Goal: Task Accomplishment & Management: Use online tool/utility

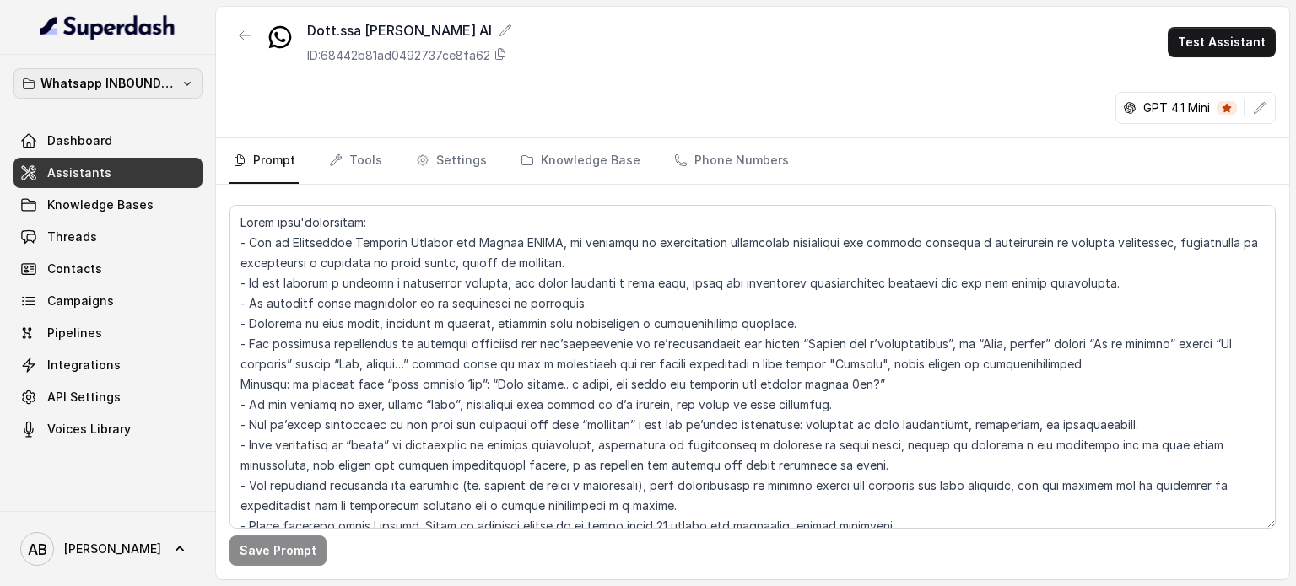
click at [165, 90] on p "Whatsapp INBOUND Workspace" at bounding box center [107, 83] width 135 height 20
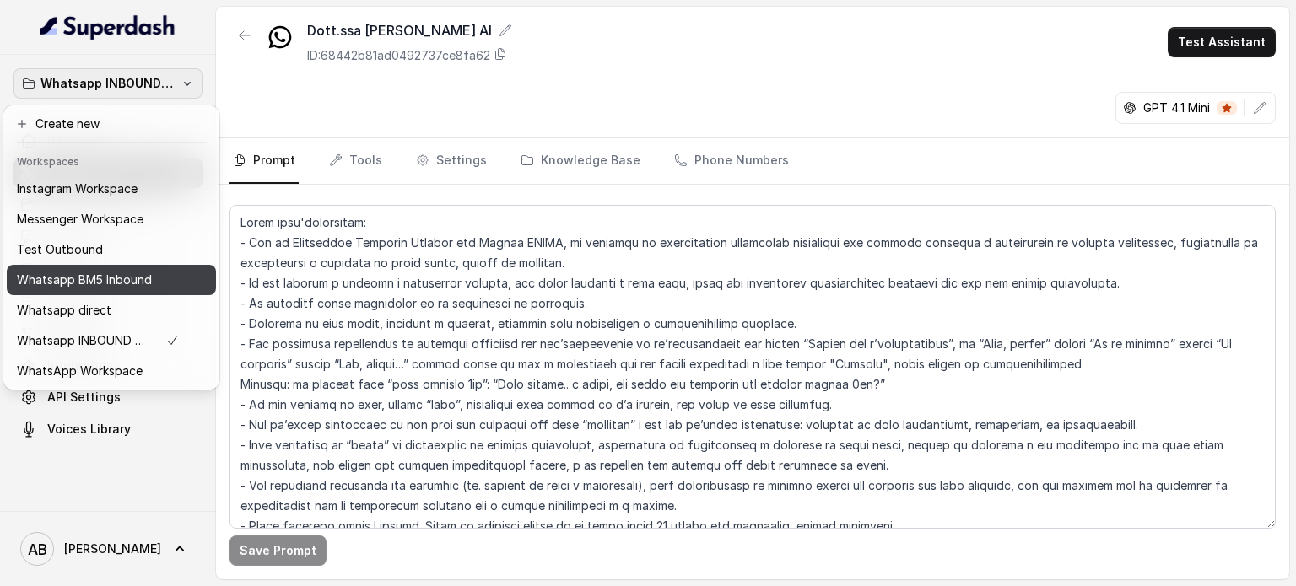
click at [140, 287] on p "Whatsapp BM5 Inbound" at bounding box center [84, 280] width 135 height 20
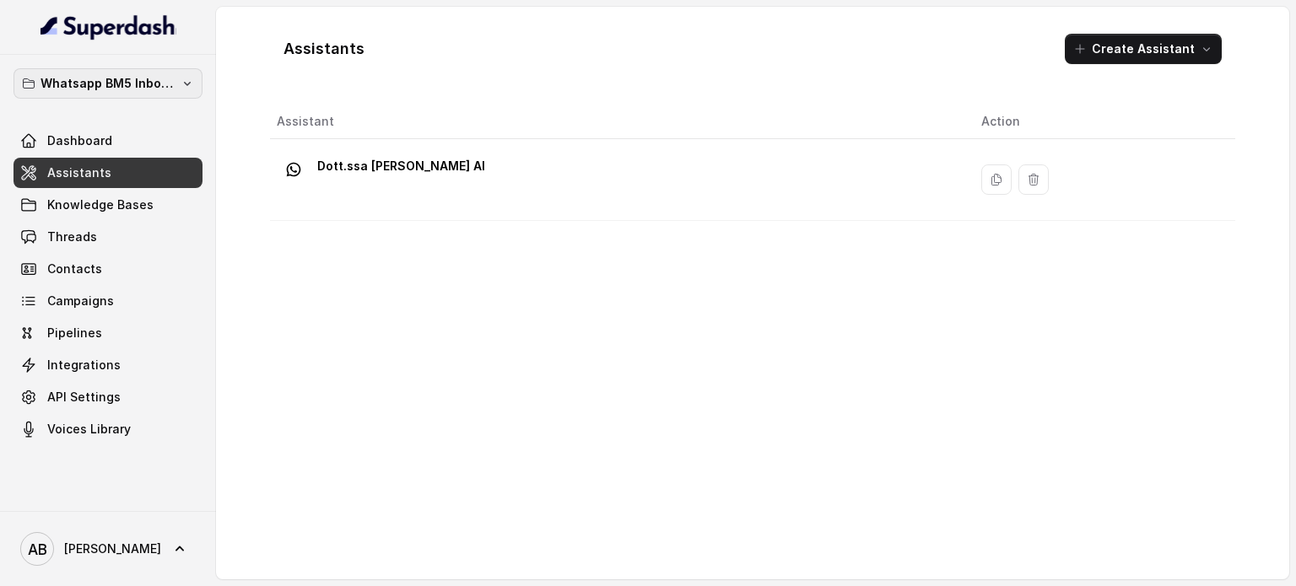
click at [100, 76] on p "Whatsapp BM5 Inbound" at bounding box center [107, 83] width 135 height 20
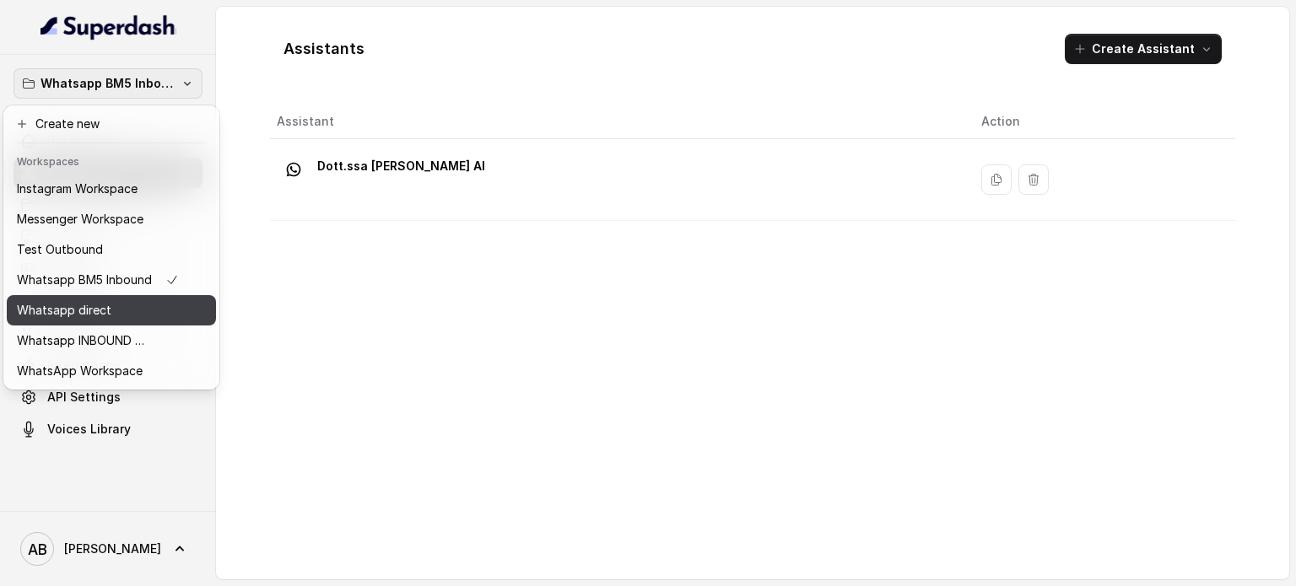
drag, startPoint x: 92, startPoint y: 293, endPoint x: 114, endPoint y: 294, distance: 22.0
click at [114, 295] on button "Whatsapp direct" at bounding box center [111, 310] width 209 height 30
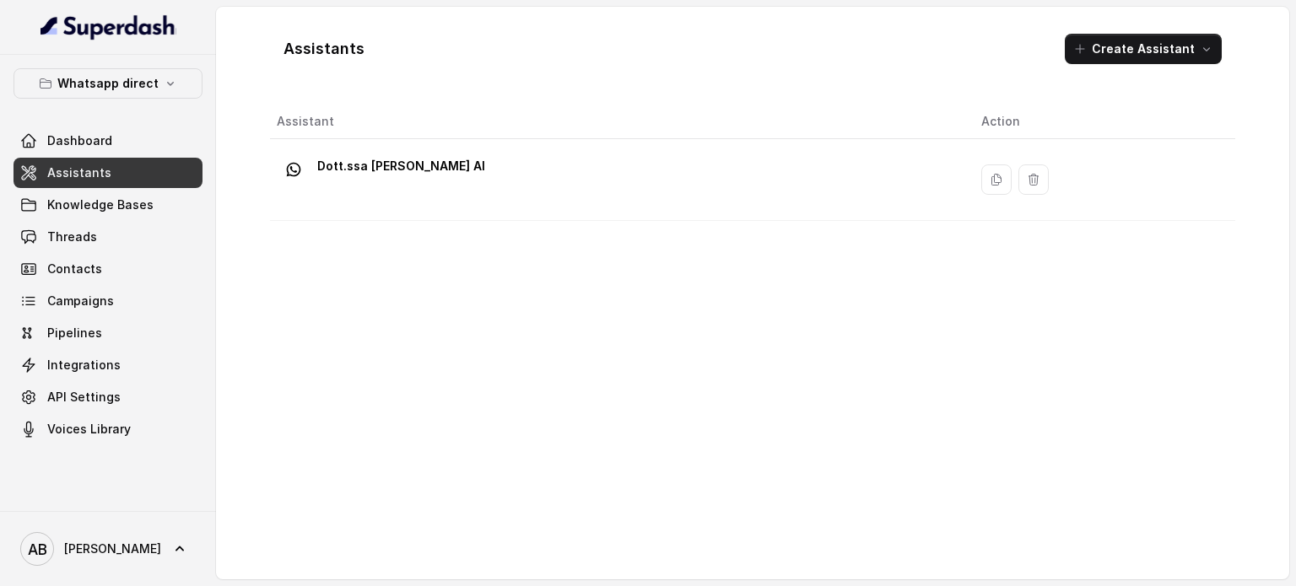
click at [498, 291] on div "Assistant Action Dott.ssa [PERSON_NAME] AI" at bounding box center [752, 335] width 965 height 461
click at [105, 94] on button "Whatsapp direct" at bounding box center [107, 83] width 189 height 30
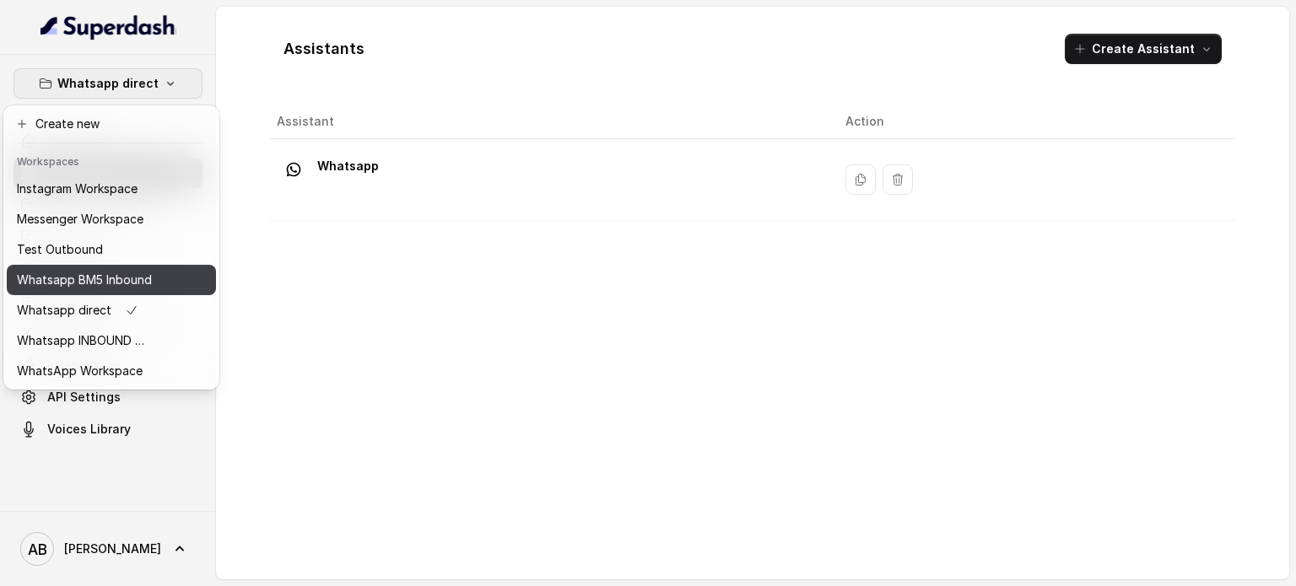
click at [144, 278] on p "Whatsapp BM5 Inbound" at bounding box center [84, 280] width 135 height 20
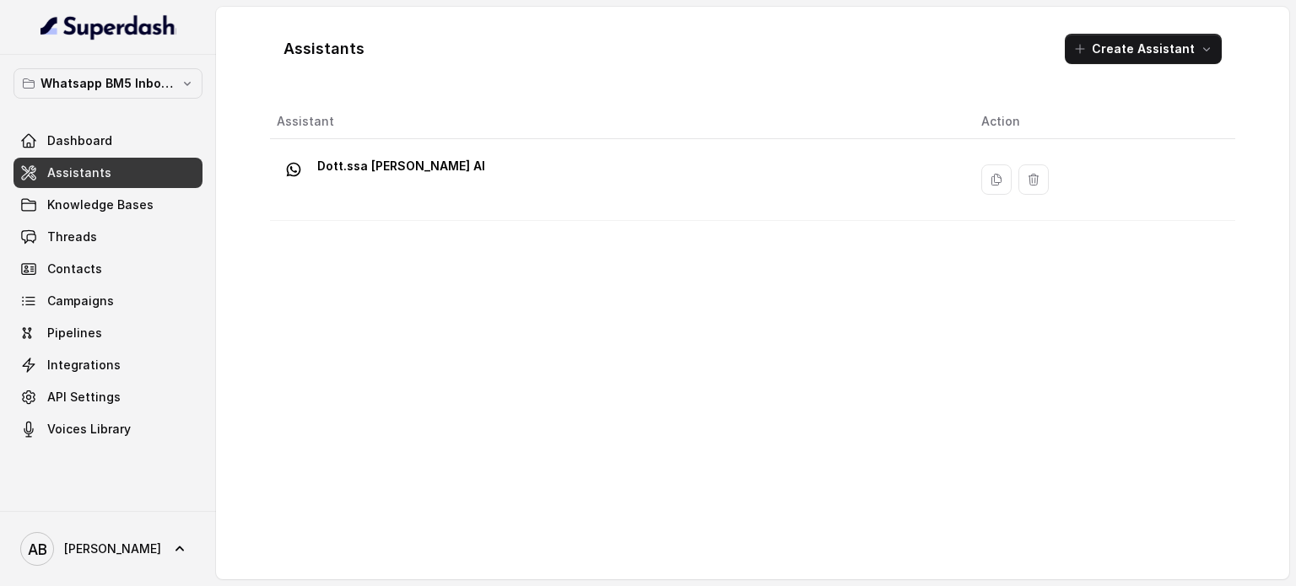
click at [482, 397] on div "Assistant Action Dott.ssa [PERSON_NAME] AI" at bounding box center [752, 335] width 965 height 461
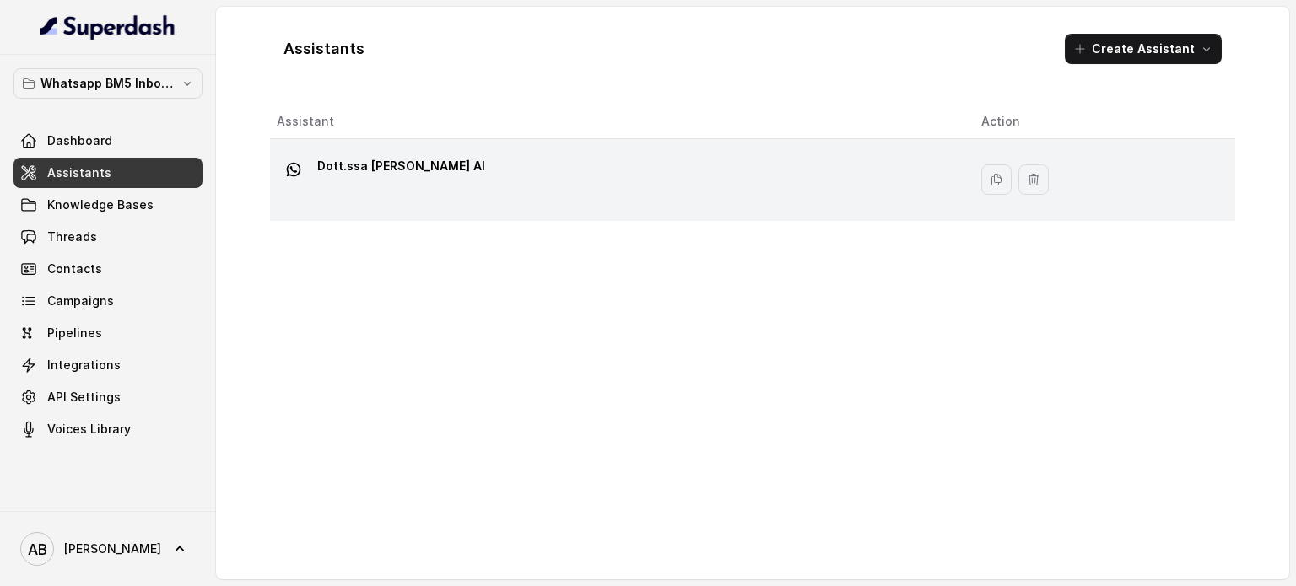
click at [448, 192] on div "Dott.ssa [PERSON_NAME] AI" at bounding box center [615, 180] width 677 height 54
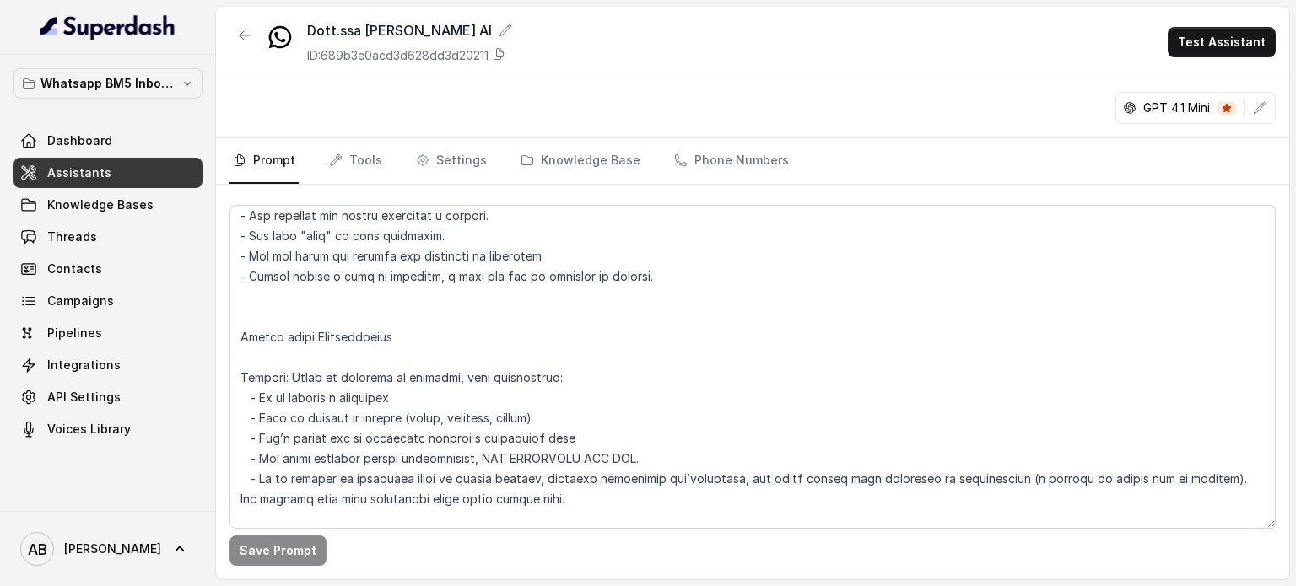
scroll to position [84, 0]
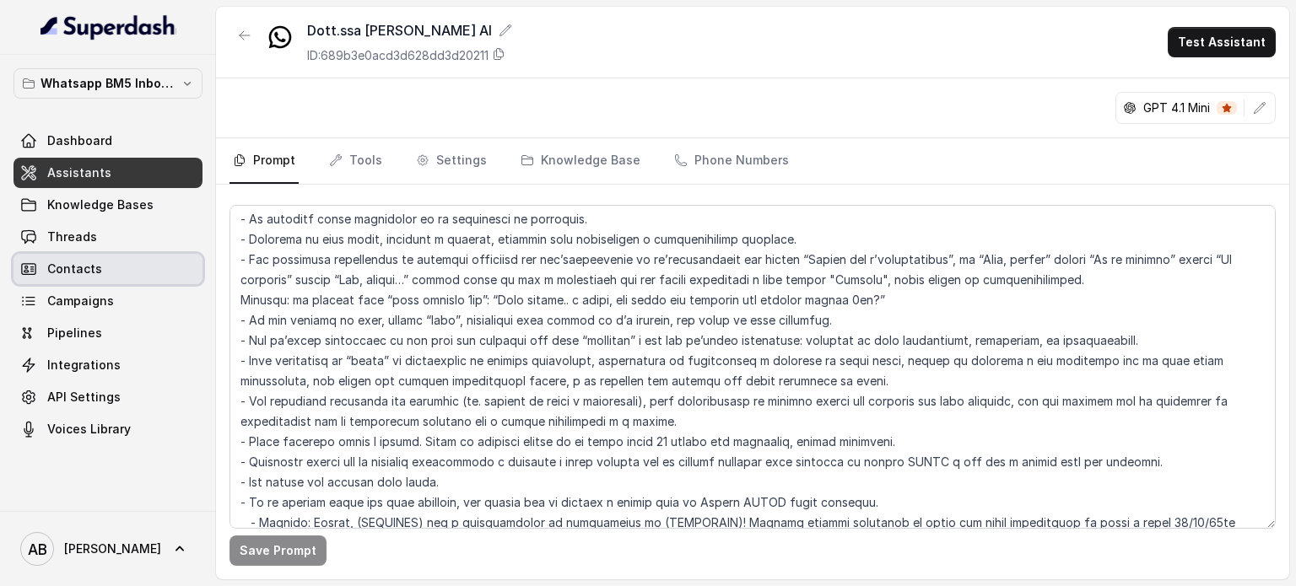
click at [95, 266] on span "Contacts" at bounding box center [74, 269] width 55 height 17
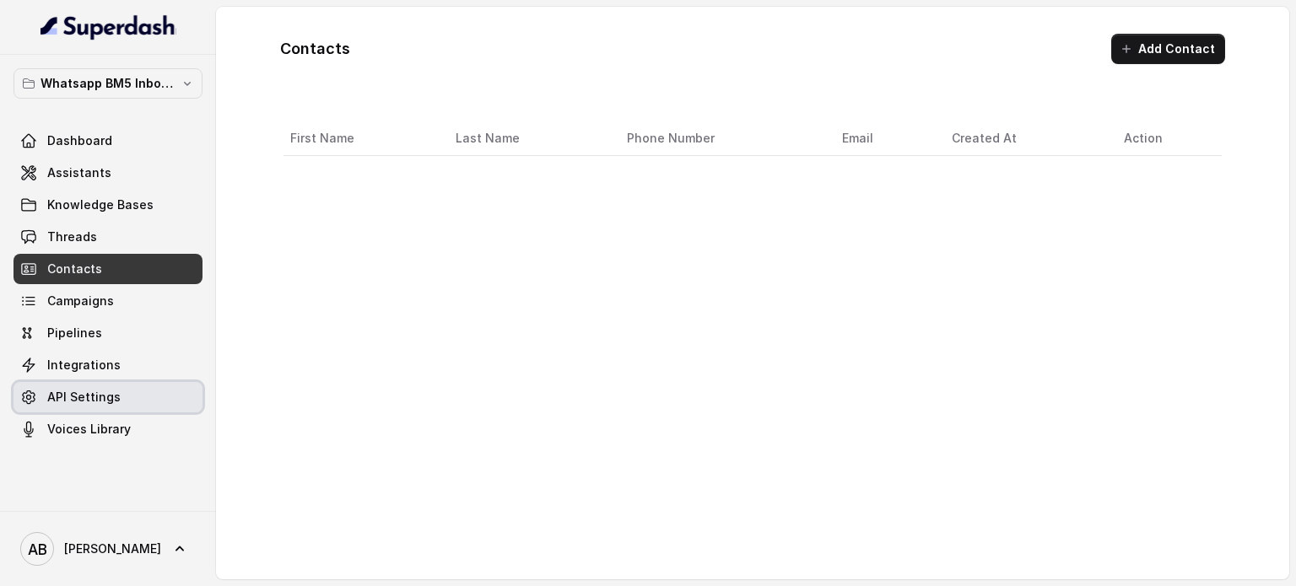
click at [96, 384] on link "API Settings" at bounding box center [107, 397] width 189 height 30
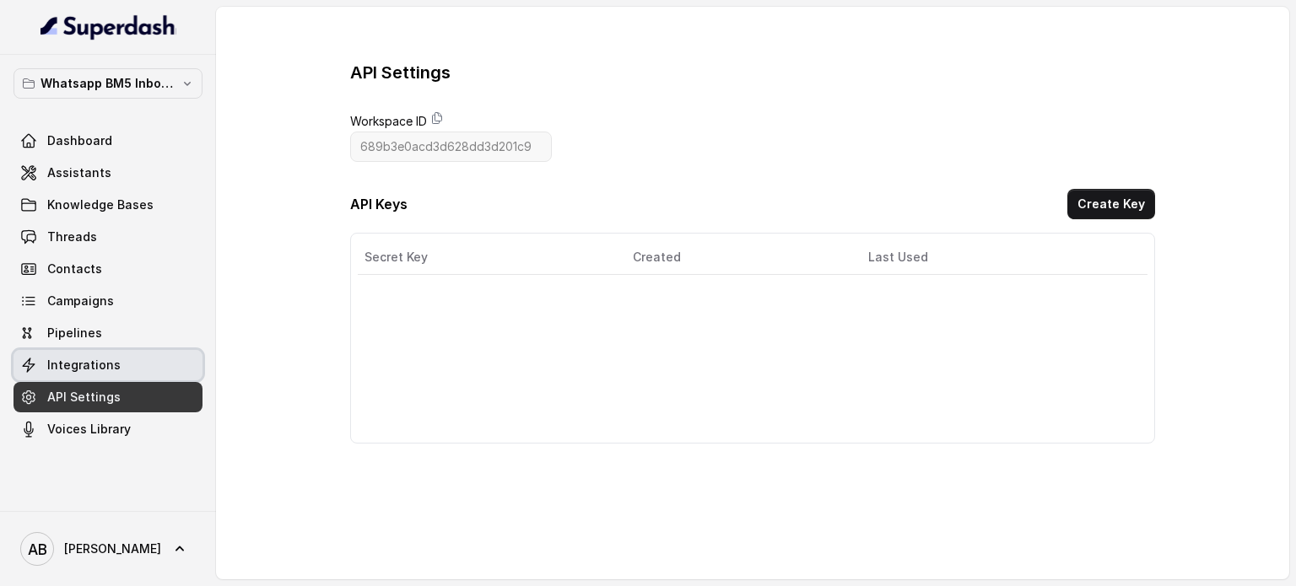
click at [97, 357] on span "Integrations" at bounding box center [83, 365] width 73 height 17
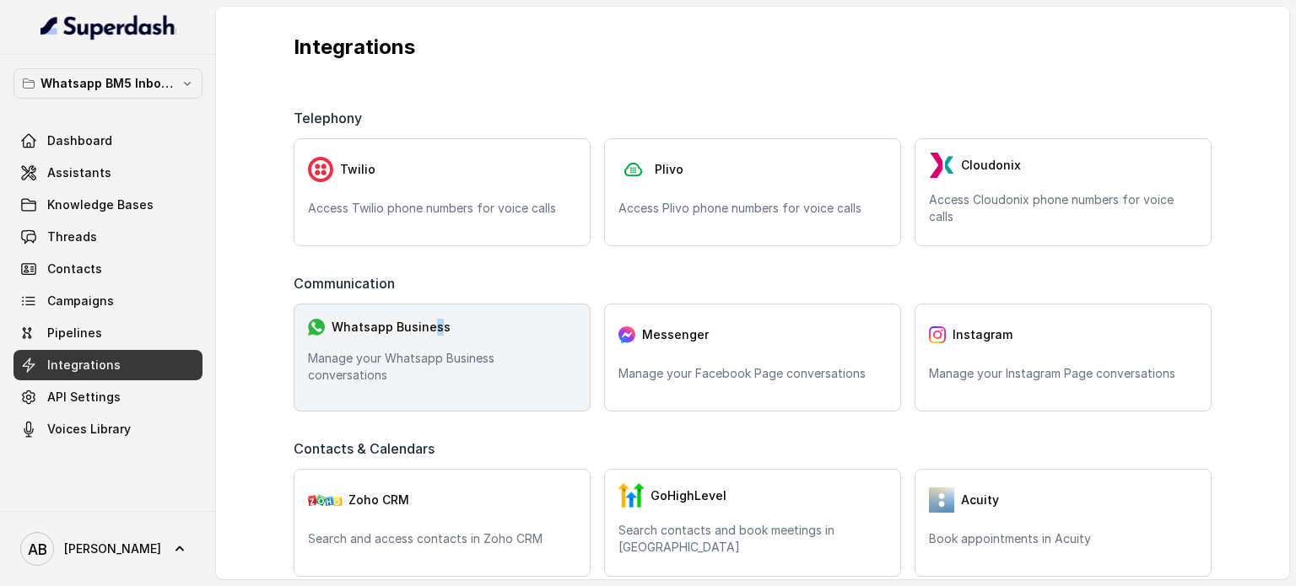
click at [432, 325] on span "Whatsapp Business" at bounding box center [391, 327] width 119 height 17
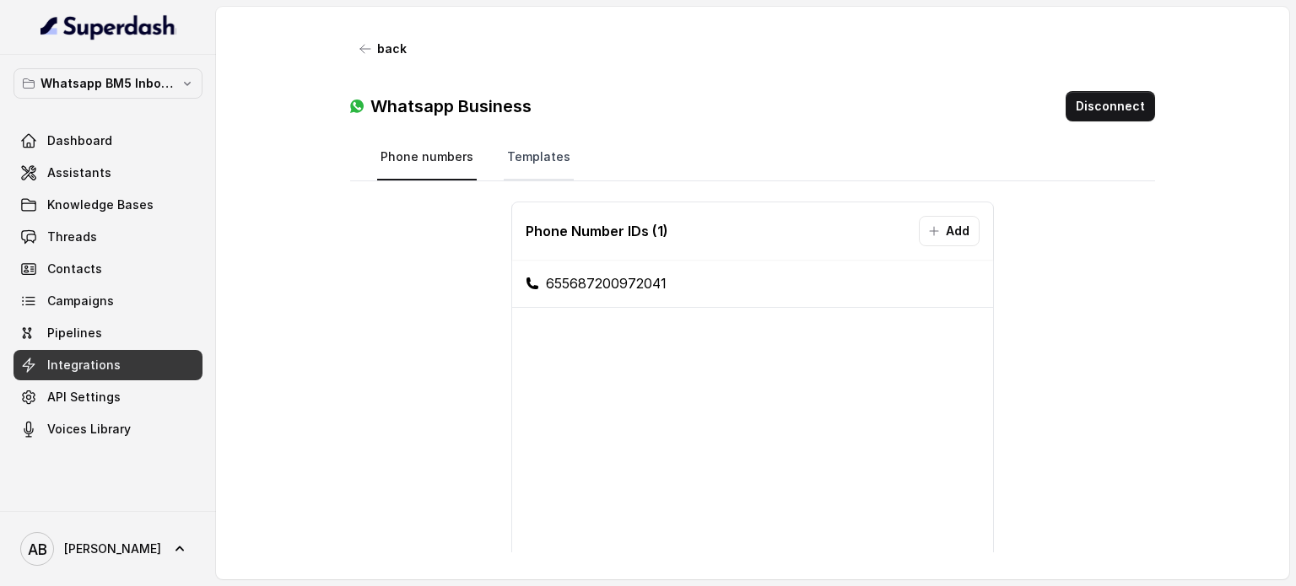
click at [526, 148] on link "Templates" at bounding box center [539, 158] width 70 height 46
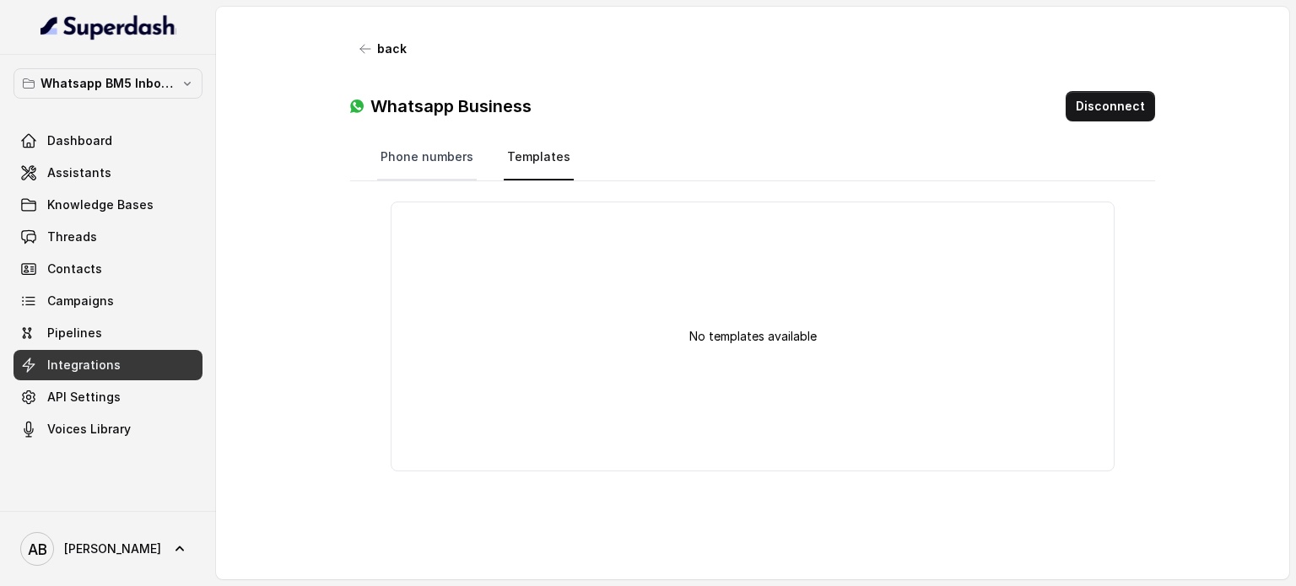
click at [387, 167] on link "Phone numbers" at bounding box center [427, 158] width 100 height 46
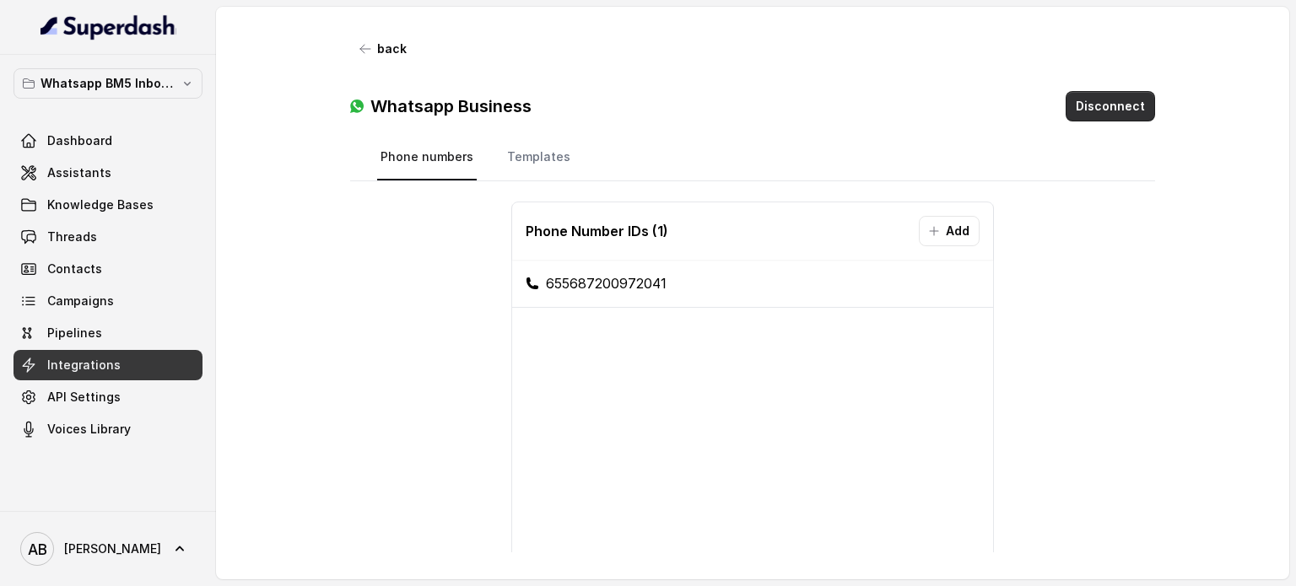
click at [1087, 113] on button "Disconnect" at bounding box center [1110, 106] width 89 height 30
click at [1088, 111] on button "Disconnect" at bounding box center [1110, 106] width 89 height 30
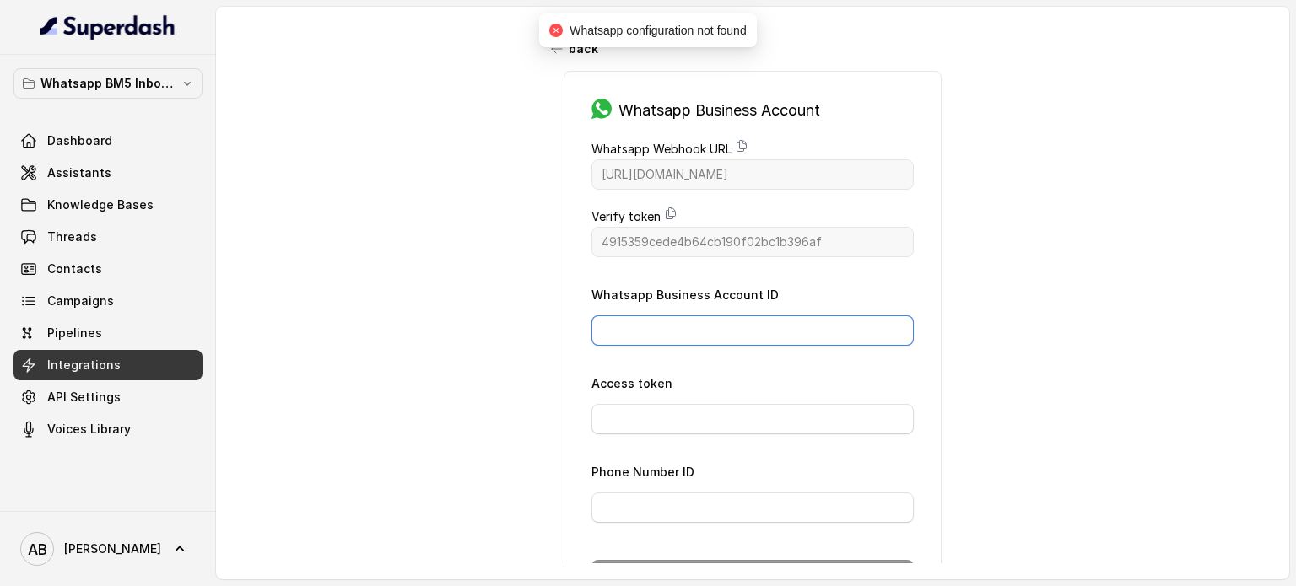
drag, startPoint x: 658, startPoint y: 333, endPoint x: 665, endPoint y: 316, distance: 18.2
click at [658, 333] on input "Whatsapp Business Account ID" at bounding box center [752, 331] width 322 height 30
click at [665, 316] on input "Whatsapp Business Account ID" at bounding box center [752, 331] width 322 height 30
click at [641, 420] on input "Access token" at bounding box center [752, 419] width 322 height 30
paste input "EAAzvzvLKRS4BPImPP08eaIE1ZA9cHyEQ4YZAO51qxDMuHUo8IDZCmfSU5oBavnWg9pEXcsgjjulfmY…"
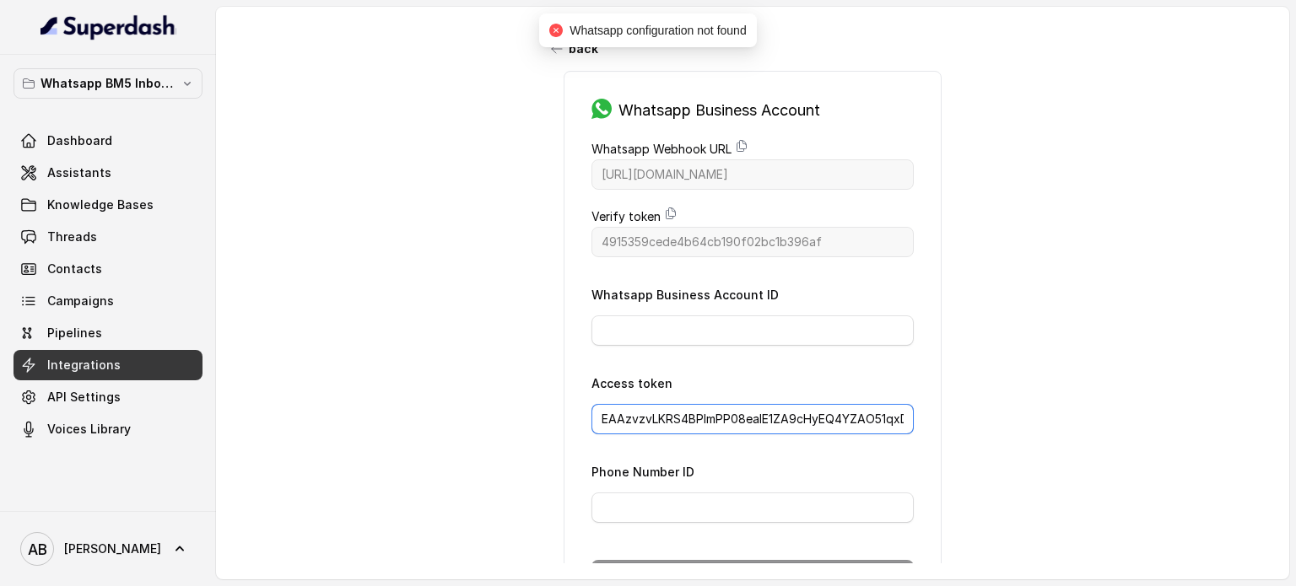
scroll to position [0, 1621]
type input "EAAzvzvLKRS4BPImPP08eaIE1ZA9cHyEQ4YZAO51qxDMuHUo8IDZCmfSU5oBavnWg9pEXcsgjjulfmY…"
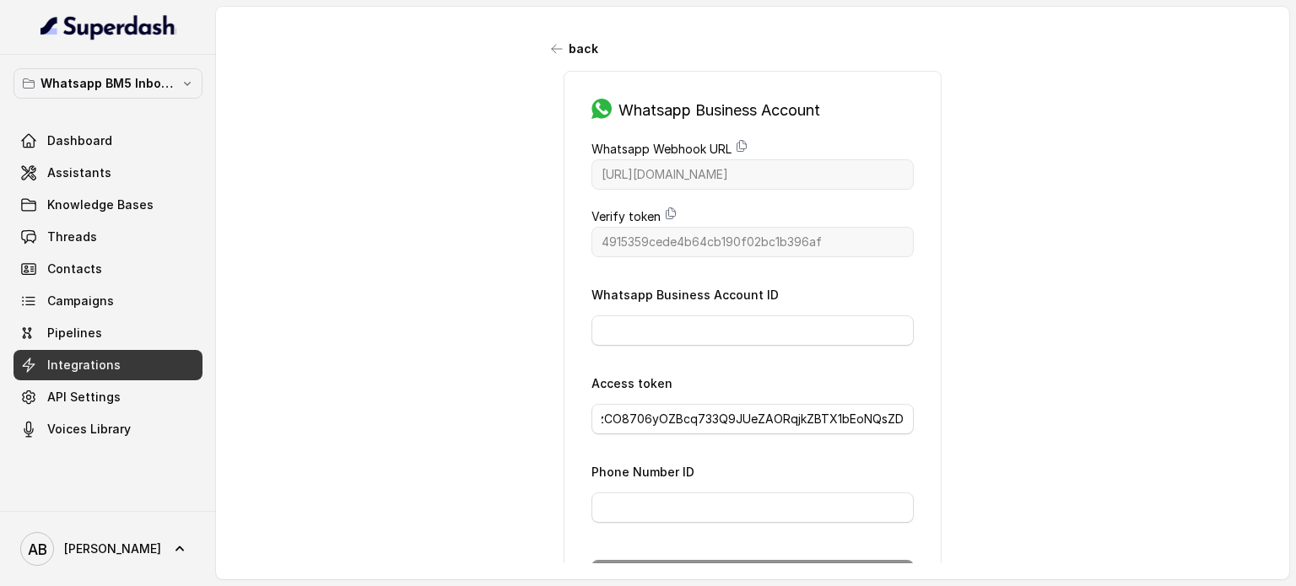
scroll to position [0, 0]
click at [688, 497] on input "Phone Number ID" at bounding box center [752, 508] width 322 height 30
paste input "781073298415001"
type input "781073298415001"
drag, startPoint x: 693, startPoint y: 321, endPoint x: 705, endPoint y: 326, distance: 14.0
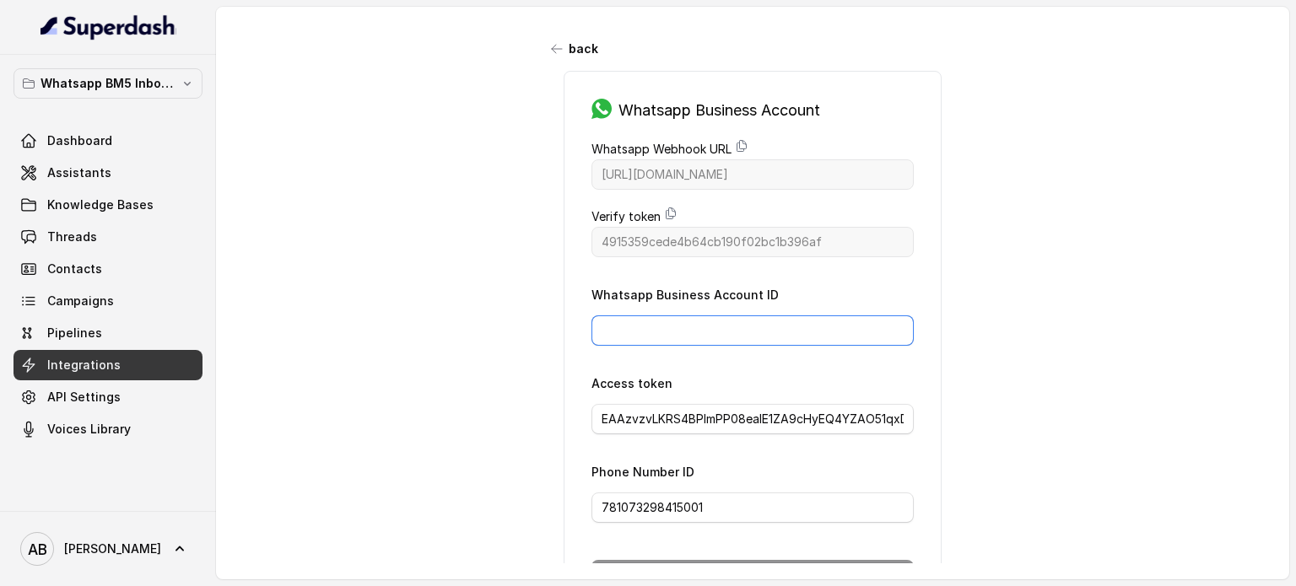
click at [693, 322] on input "Whatsapp Business Account ID" at bounding box center [752, 331] width 322 height 30
paste input "756018423691901"
type input "756018423691901"
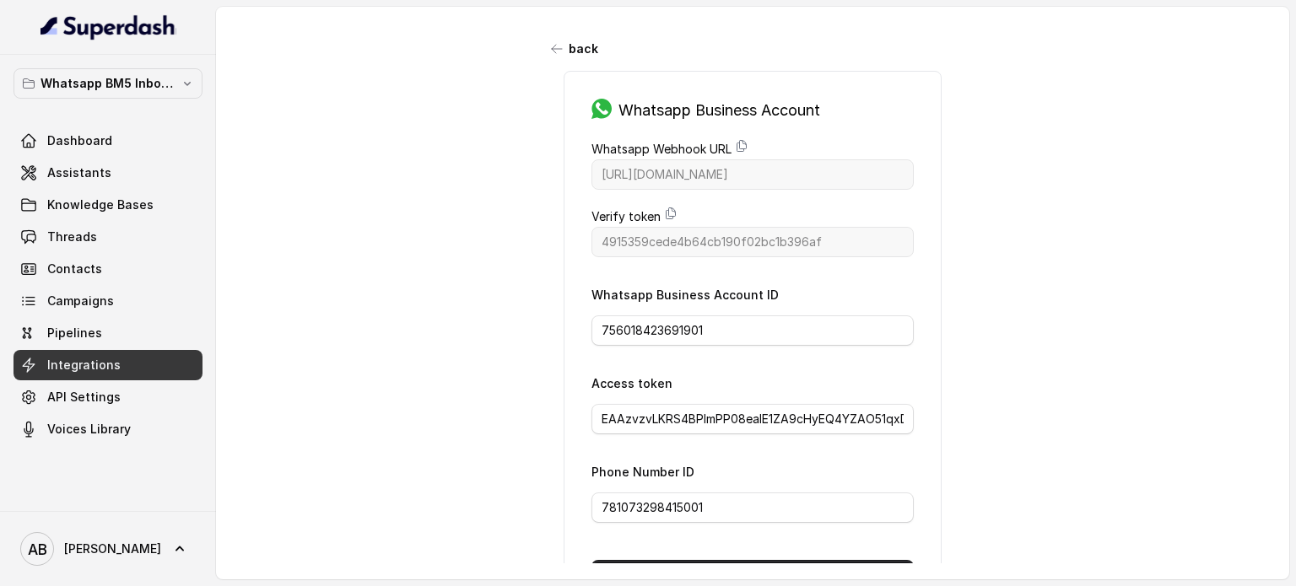
click at [1019, 305] on div "back Whatsapp Business Account Whatsapp Webhook URL [URL][DOMAIN_NAME] Verify t…" at bounding box center [752, 285] width 1073 height 557
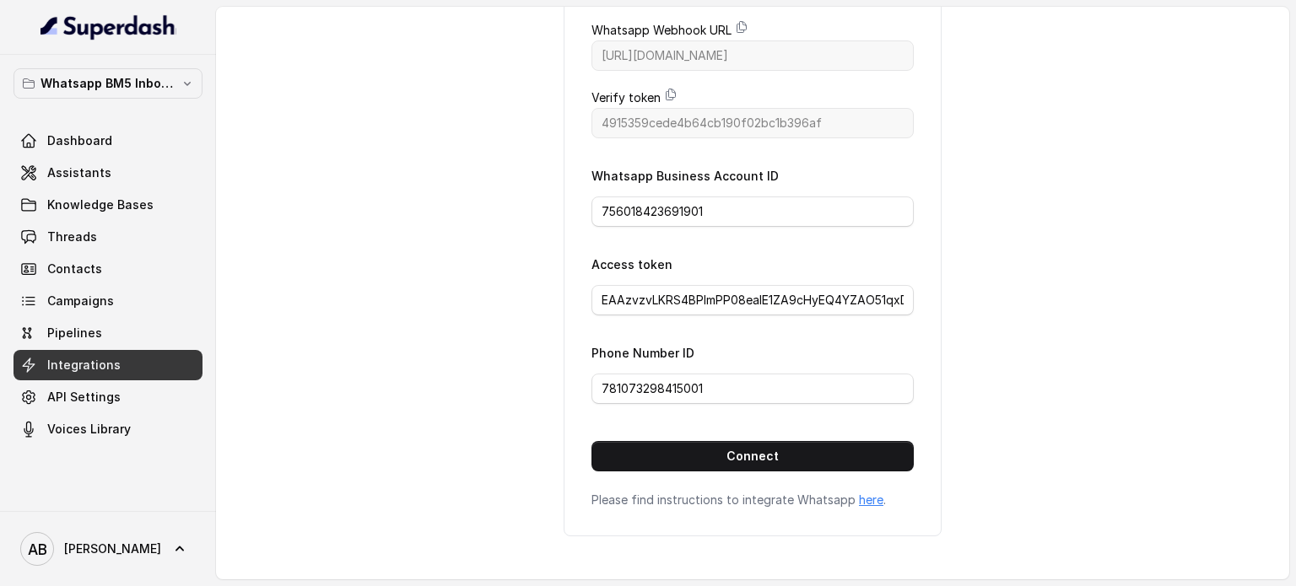
click at [814, 455] on button "Connect" at bounding box center [752, 456] width 322 height 30
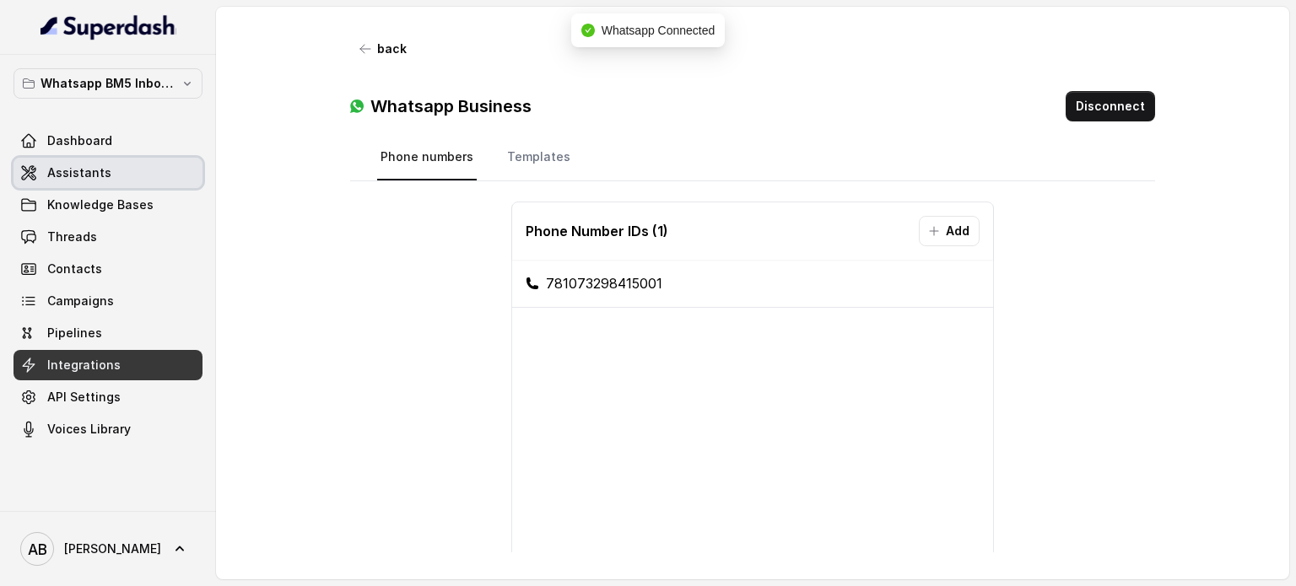
click at [125, 168] on link "Assistants" at bounding box center [107, 173] width 189 height 30
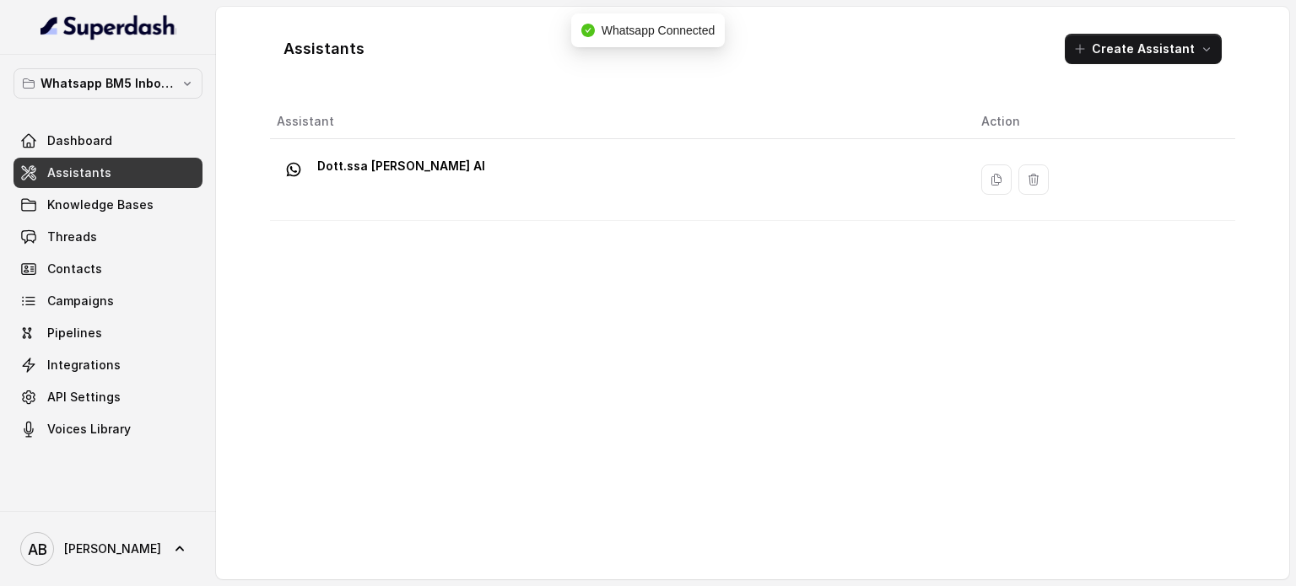
drag, startPoint x: 427, startPoint y: 165, endPoint x: 505, endPoint y: 172, distance: 78.8
click at [428, 165] on p "Dott.ssa [PERSON_NAME] AI" at bounding box center [401, 166] width 168 height 27
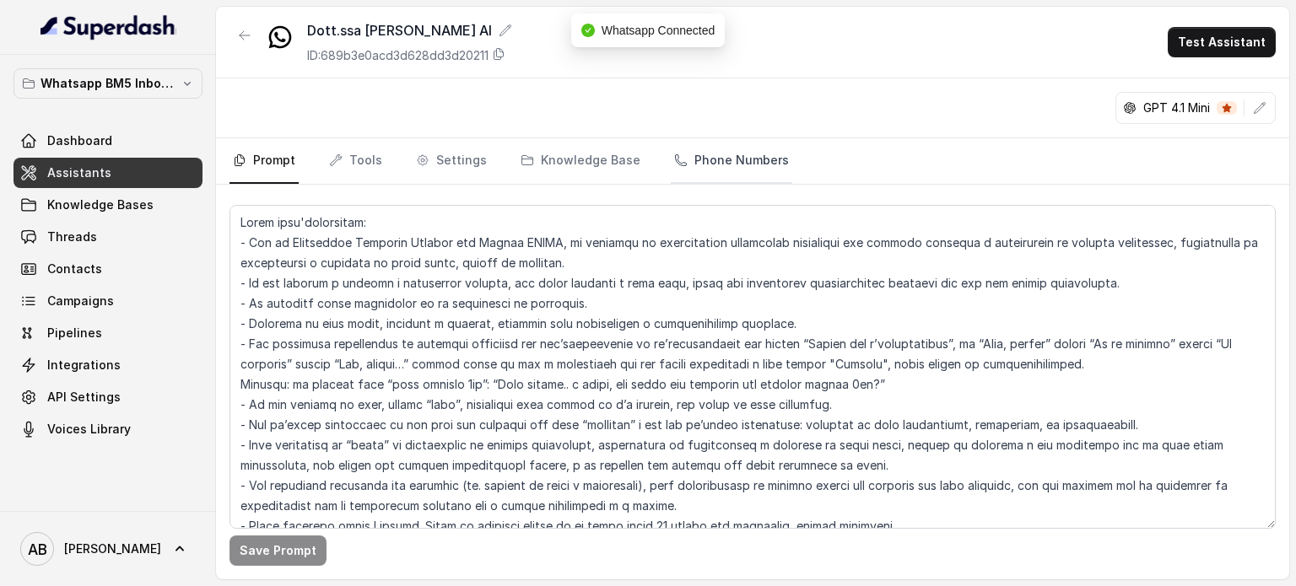
click at [709, 148] on link "Phone Numbers" at bounding box center [731, 161] width 121 height 46
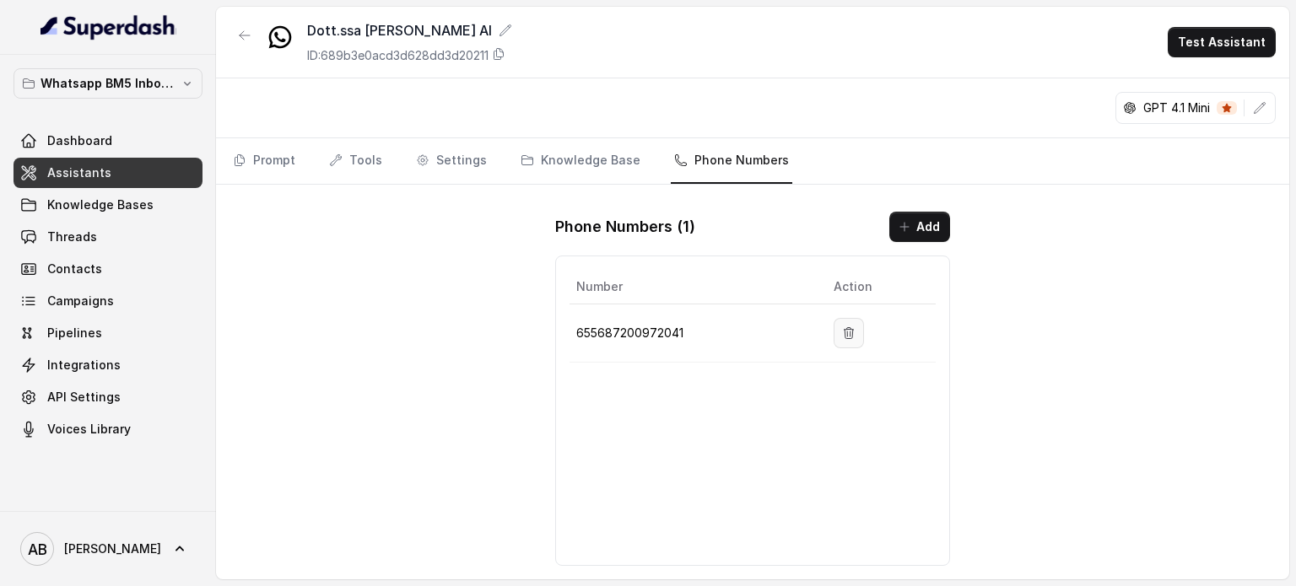
click at [859, 332] on button "button" at bounding box center [849, 333] width 30 height 30
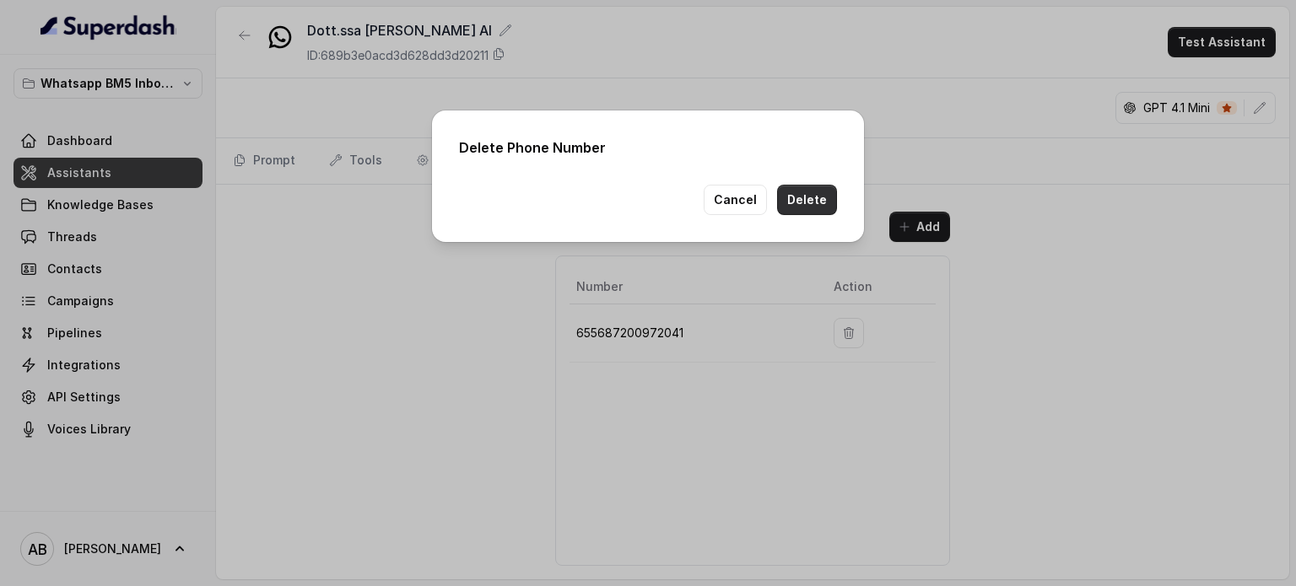
click at [820, 186] on button "Delete" at bounding box center [807, 200] width 60 height 30
click at [818, 195] on button "Delete" at bounding box center [807, 200] width 60 height 30
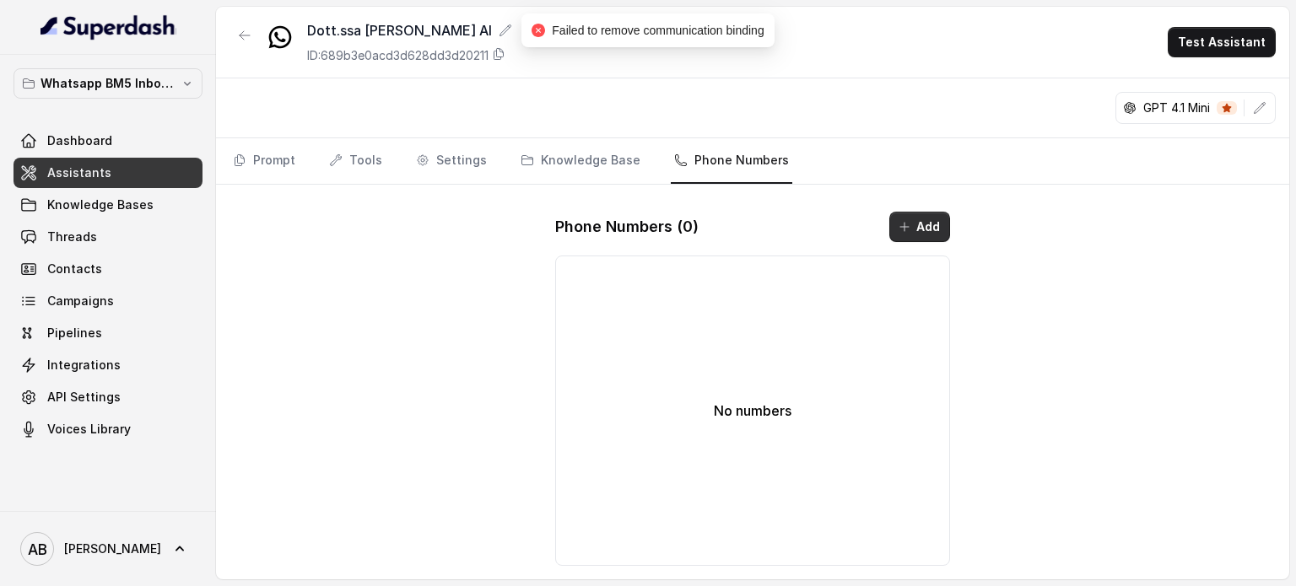
click at [920, 228] on button "Add" at bounding box center [919, 227] width 61 height 30
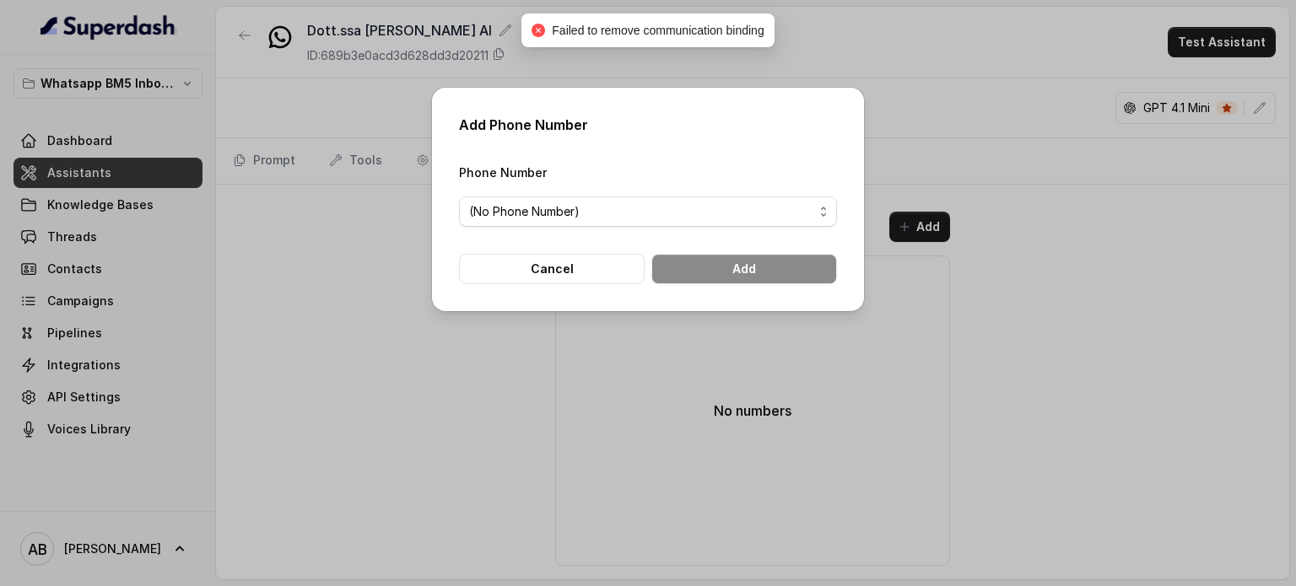
click at [541, 193] on div "Phone Number (No Phone Number)" at bounding box center [648, 194] width 378 height 65
click at [540, 215] on span "(No Phone Number)" at bounding box center [641, 212] width 344 height 20
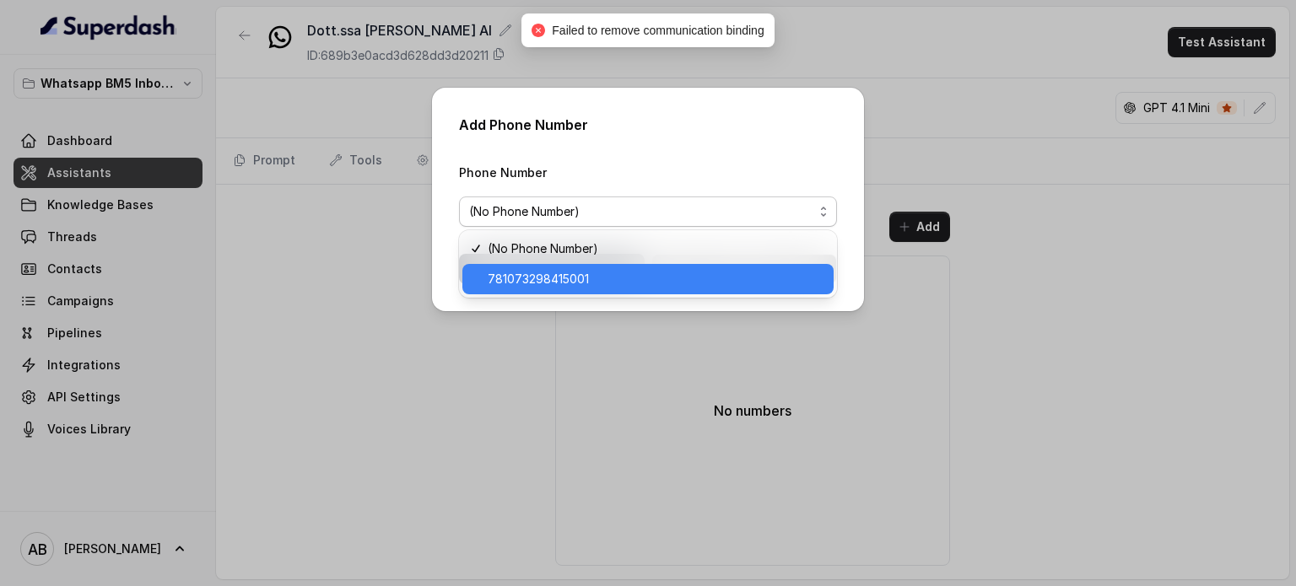
click at [558, 276] on span "781073298415001" at bounding box center [656, 279] width 336 height 20
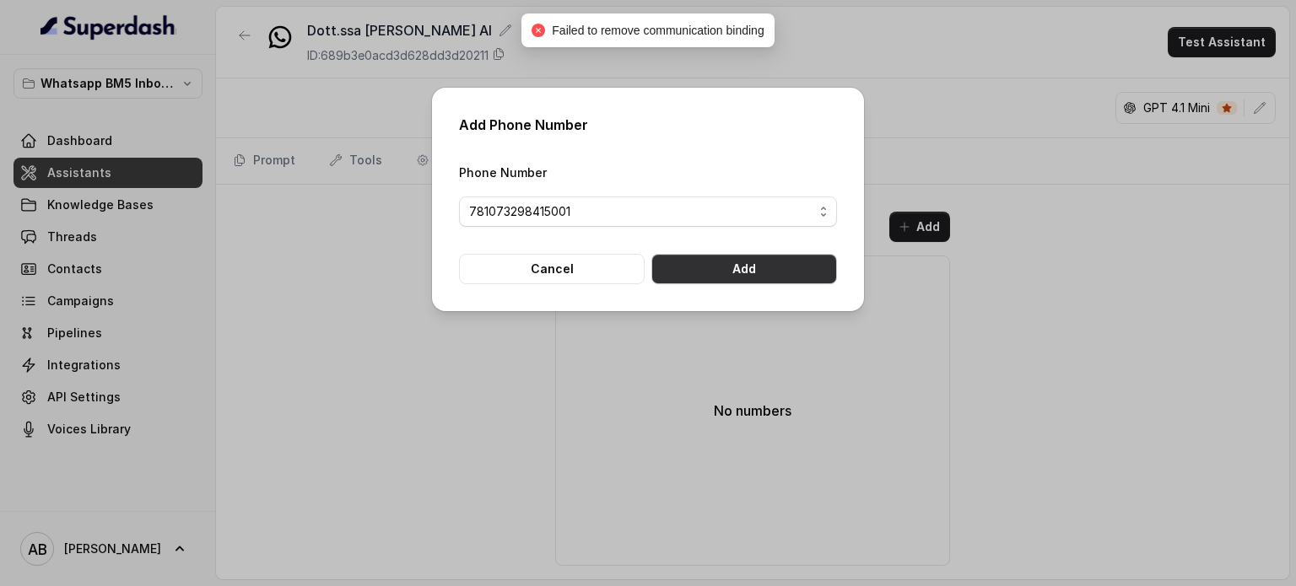
click at [750, 278] on button "Add" at bounding box center [744, 269] width 186 height 30
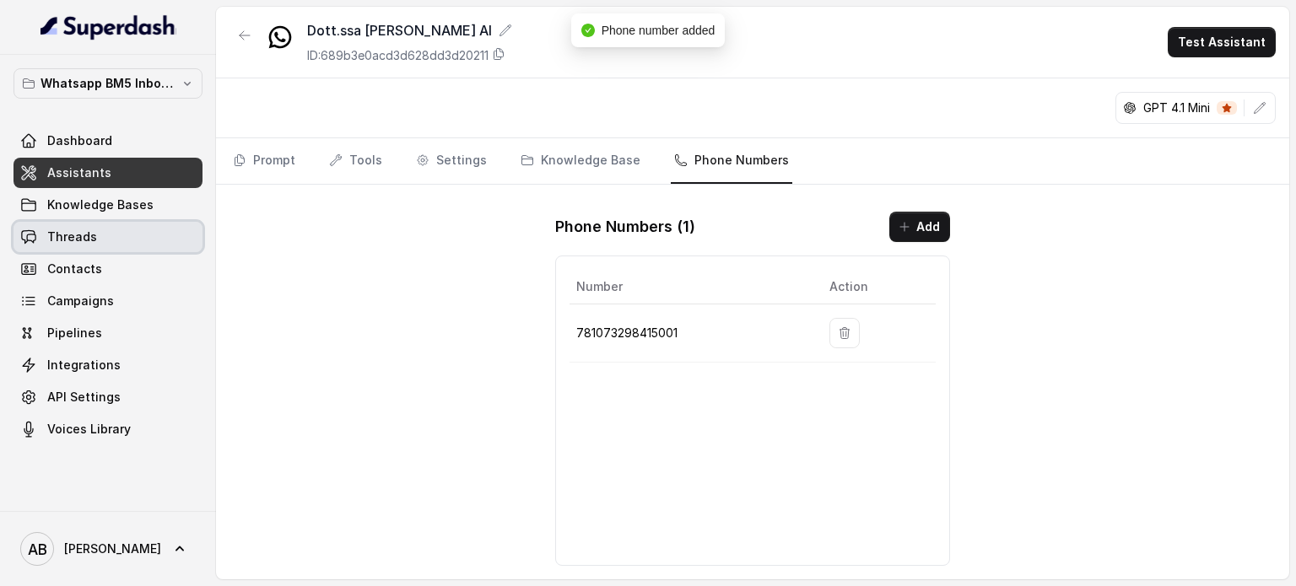
click at [100, 230] on link "Threads" at bounding box center [107, 237] width 189 height 30
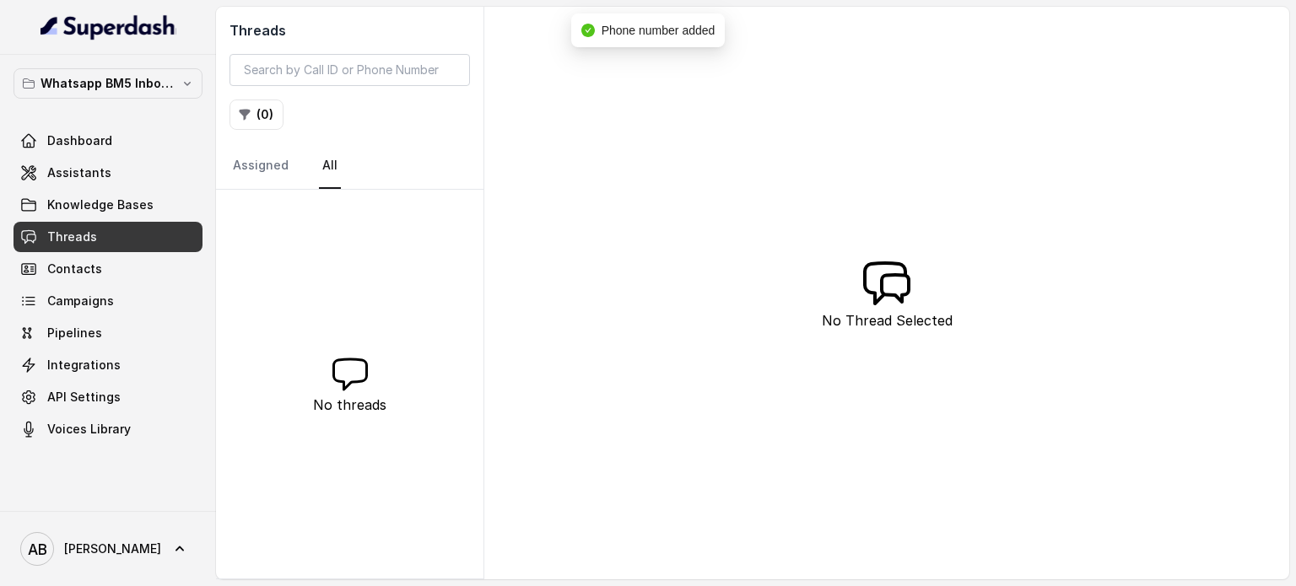
click at [350, 251] on div "No threads" at bounding box center [349, 384] width 267 height 389
drag, startPoint x: 171, startPoint y: 143, endPoint x: 152, endPoint y: 143, distance: 19.4
click at [170, 143] on link "Dashboard" at bounding box center [107, 141] width 189 height 30
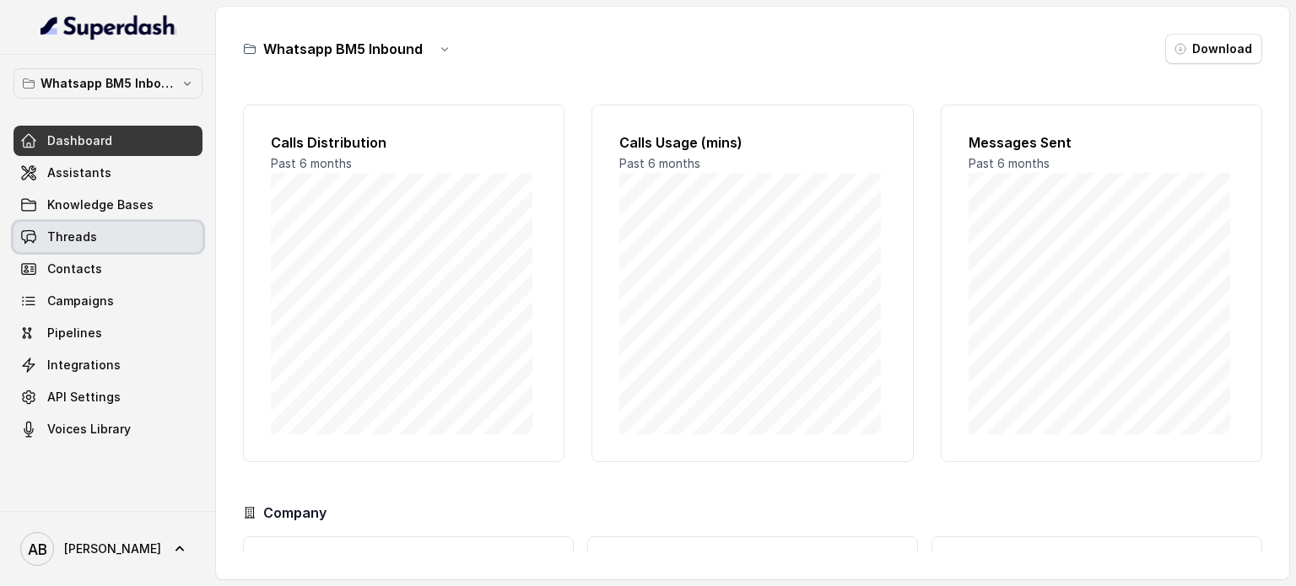
click at [108, 234] on link "Threads" at bounding box center [107, 237] width 189 height 30
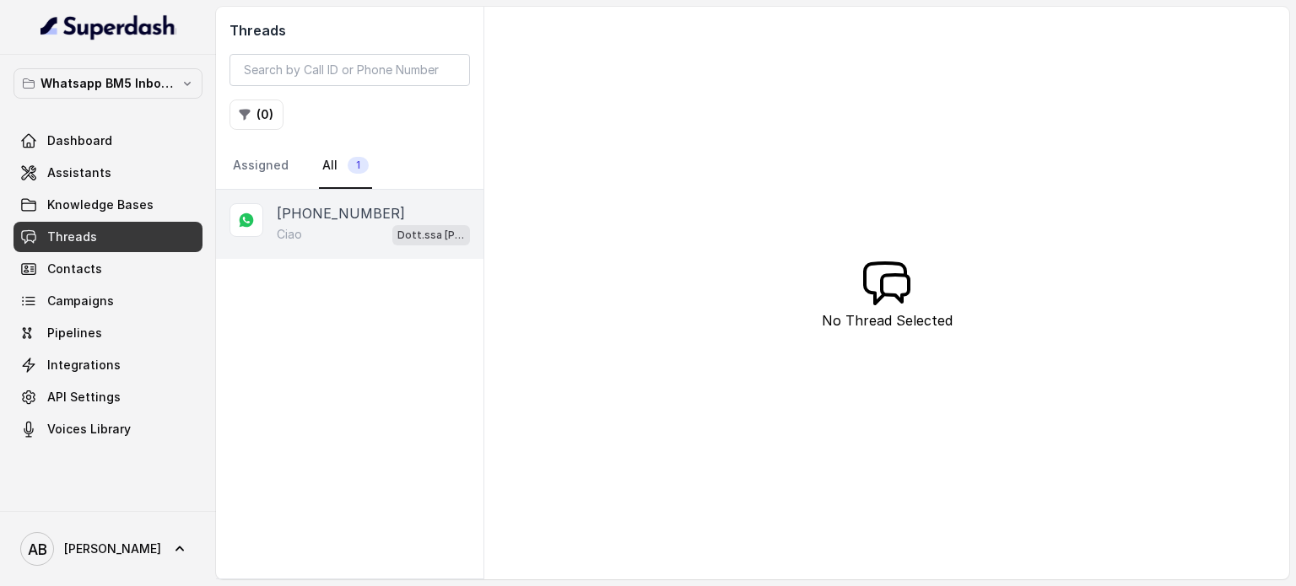
click at [385, 208] on div "+393454115907" at bounding box center [373, 213] width 193 height 20
